Goal: Find specific page/section: Find specific page/section

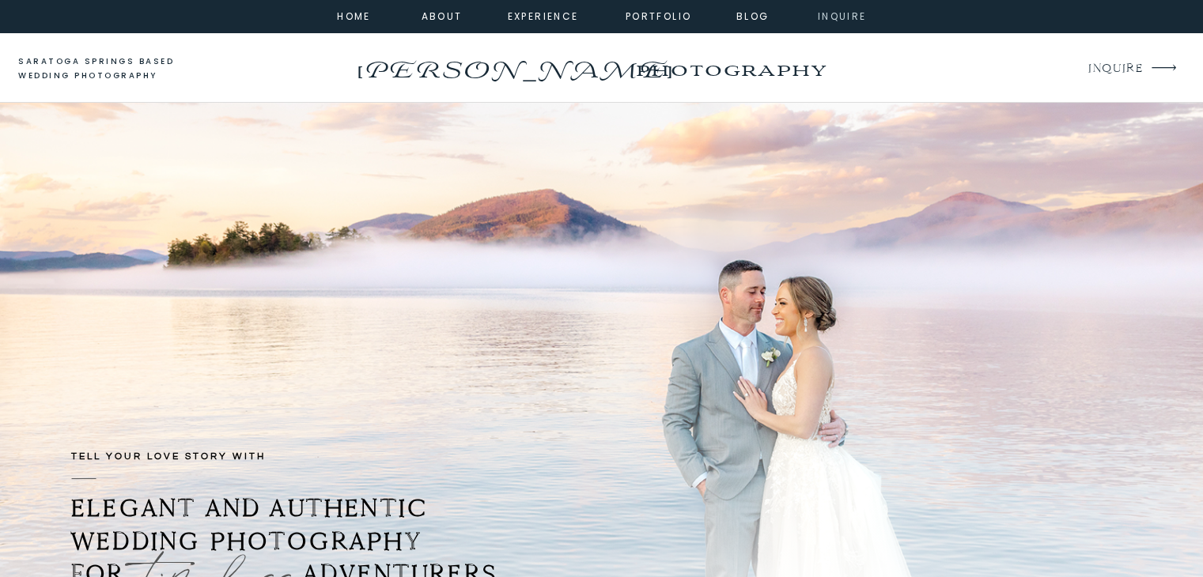
click at [857, 13] on nav "inquire" at bounding box center [842, 15] width 57 height 14
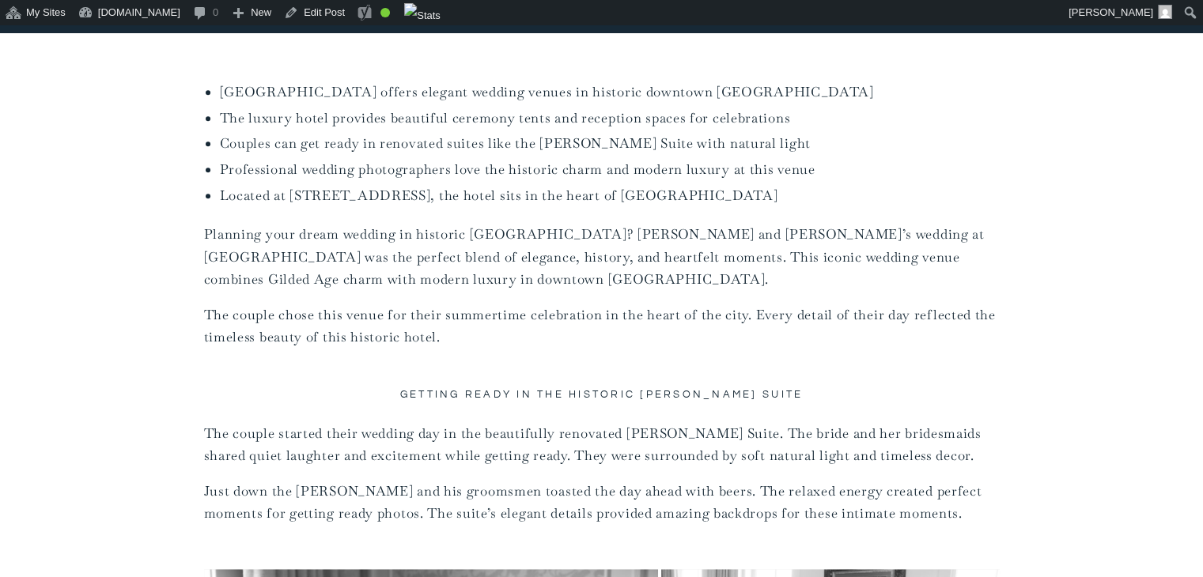
scroll to position [1050, 0]
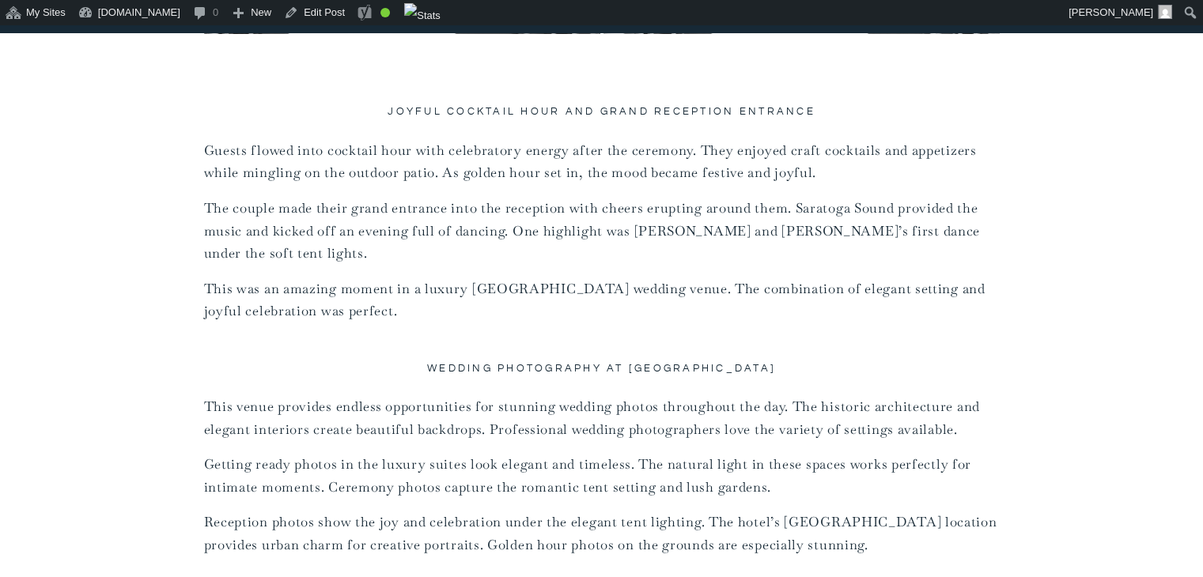
scroll to position [5236, 0]
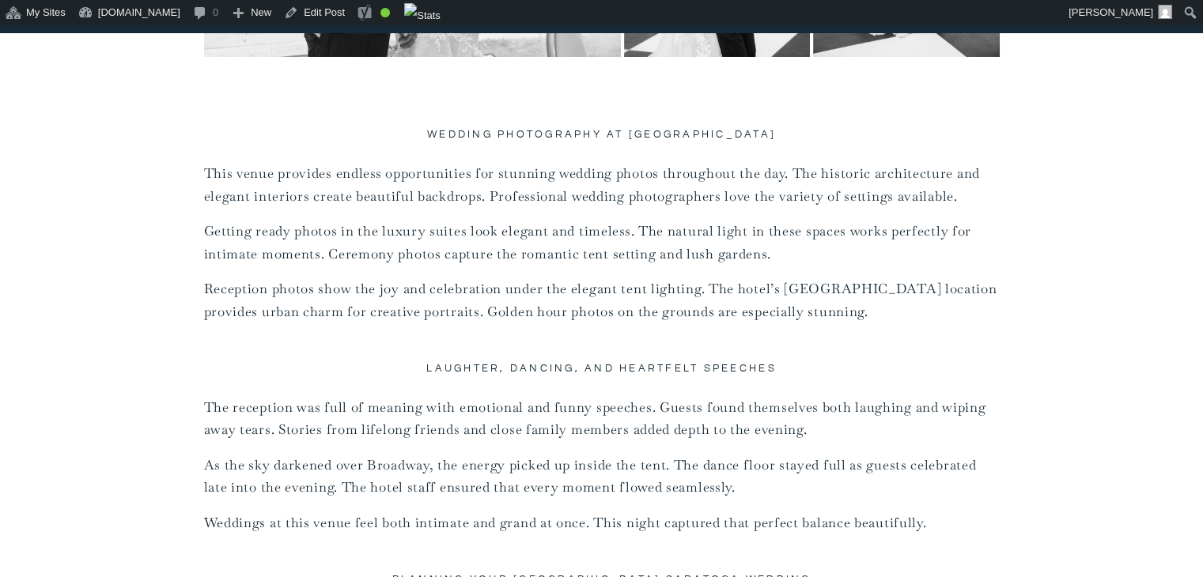
scroll to position [5822, 0]
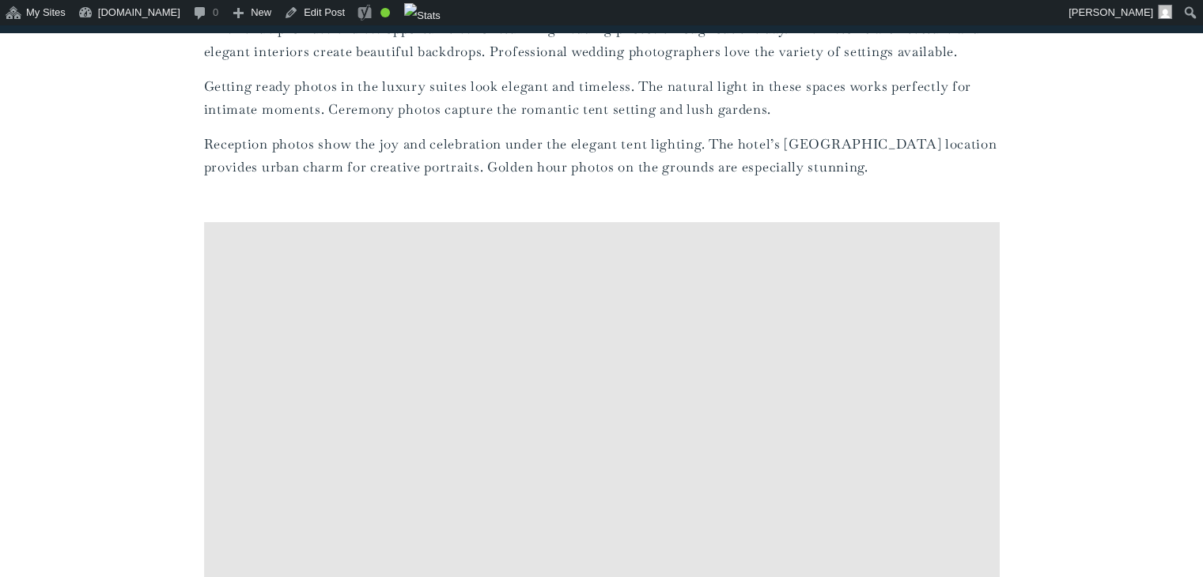
scroll to position [5978, 0]
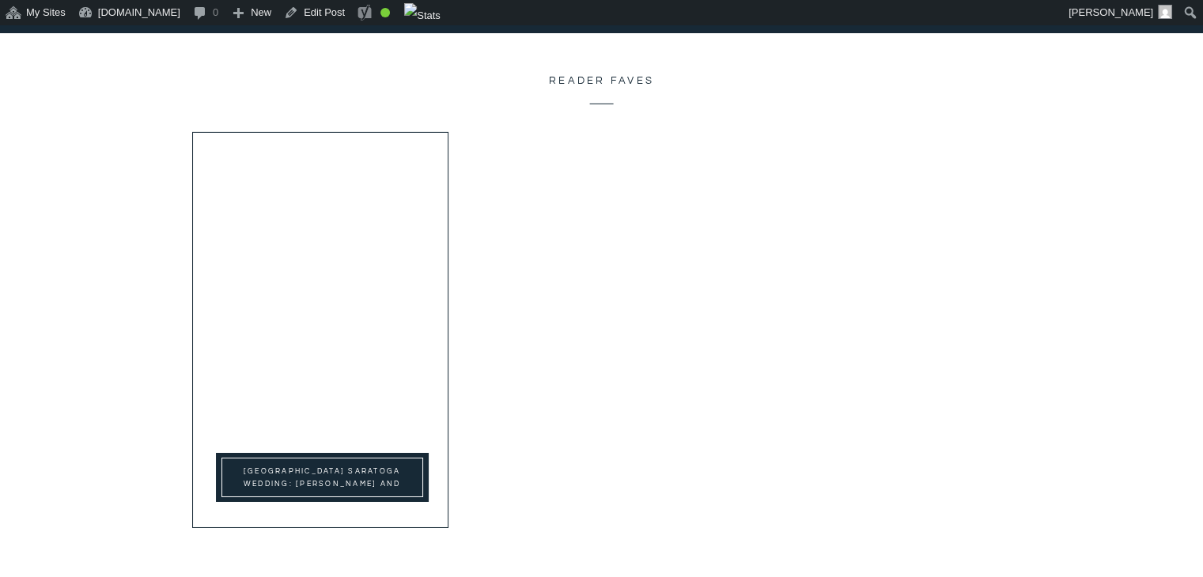
scroll to position [11359, 0]
